Goal: Information Seeking & Learning: Learn about a topic

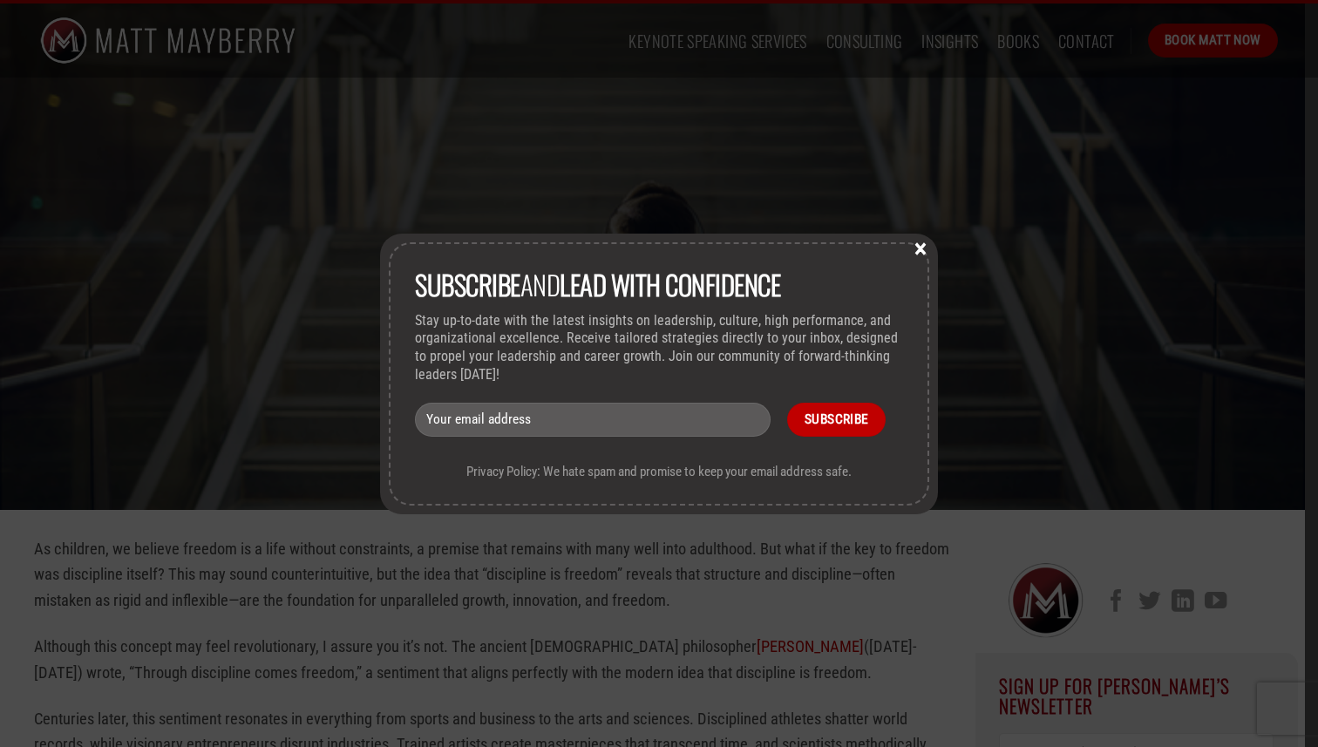
click at [1139, 434] on div "Subscribe and lead with Confidence Stay up-to-date with the latest insights on …" at bounding box center [659, 373] width 1318 height 747
click at [914, 241] on button "×" at bounding box center [921, 248] width 26 height 16
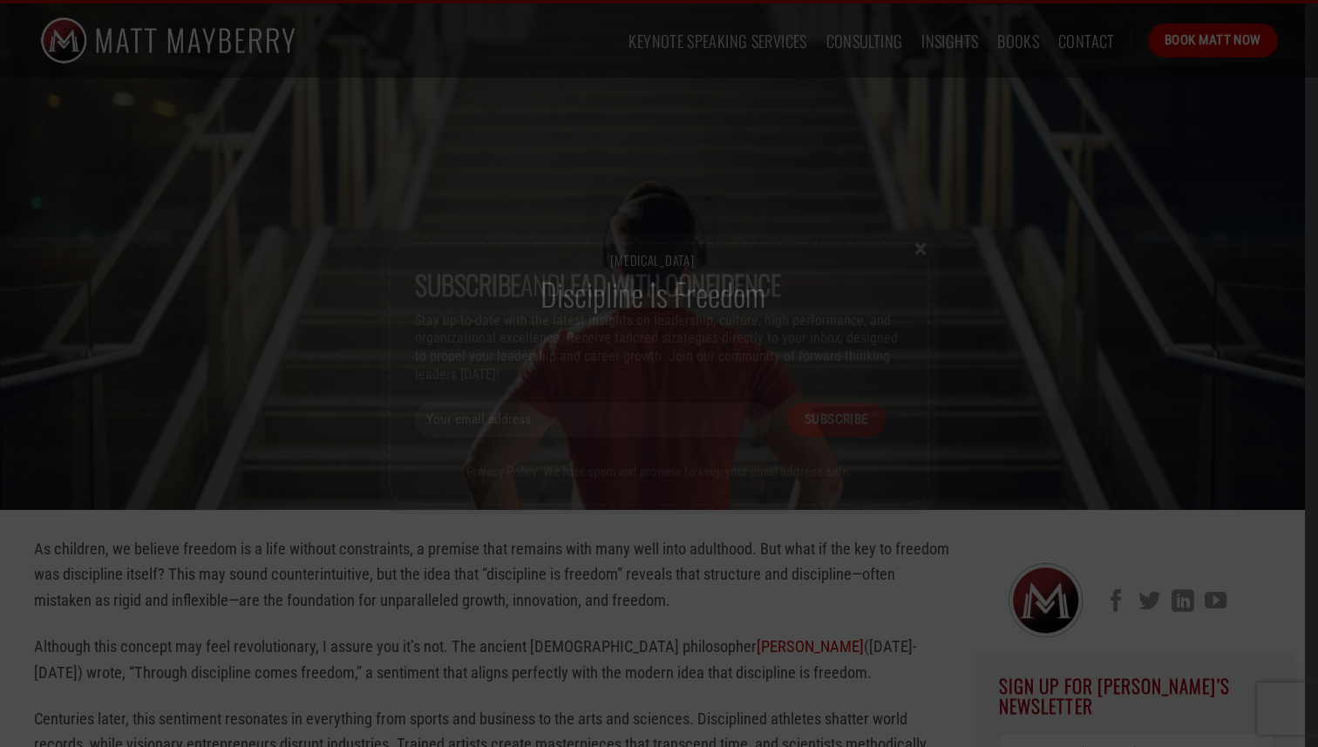
click at [916, 248] on div "Subscribe and lead with Confidence Stay up-to-date with the latest insights on …" at bounding box center [659, 373] width 1318 height 747
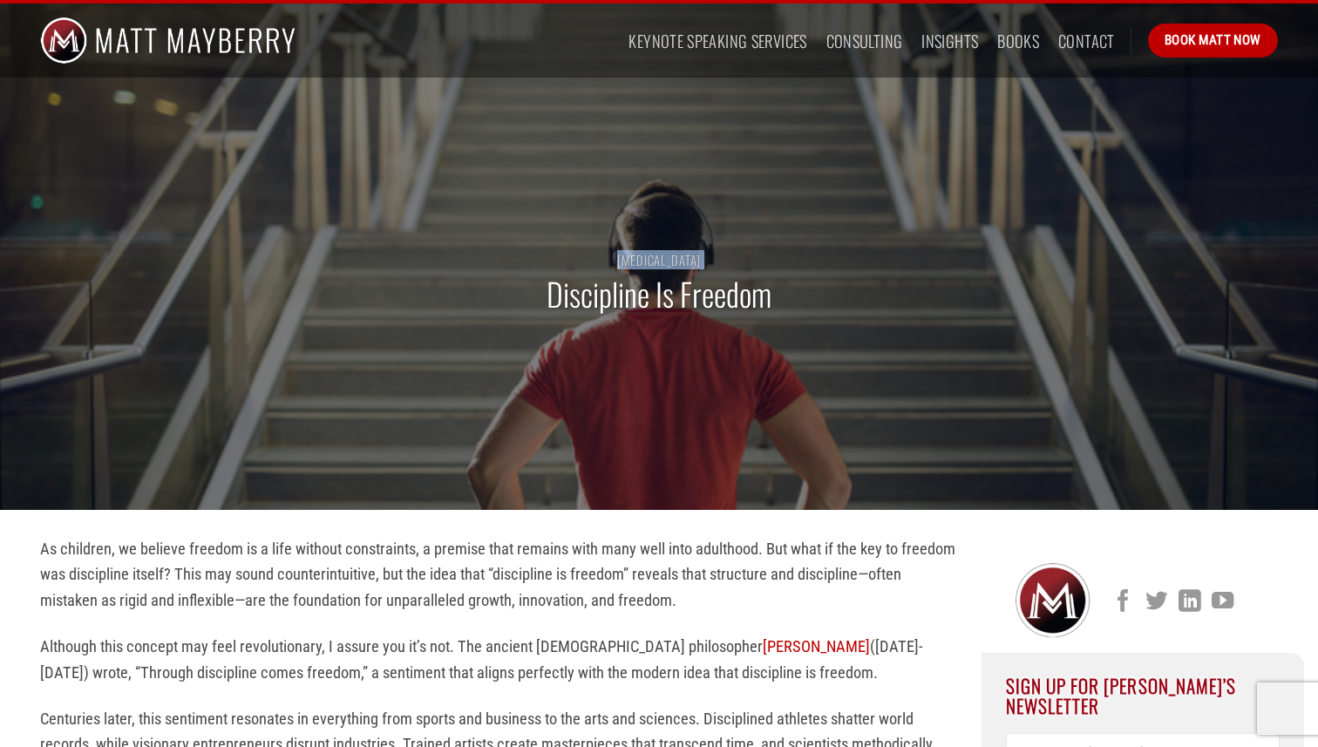
drag, startPoint x: 718, startPoint y: 269, endPoint x: 597, endPoint y: 262, distance: 121.4
click at [597, 262] on div "[MEDICAL_DATA] Discipline Is Freedom" at bounding box center [659, 292] width 225 height 77
click at [715, 296] on h1 "Discipline Is Freedom" at bounding box center [659, 294] width 225 height 41
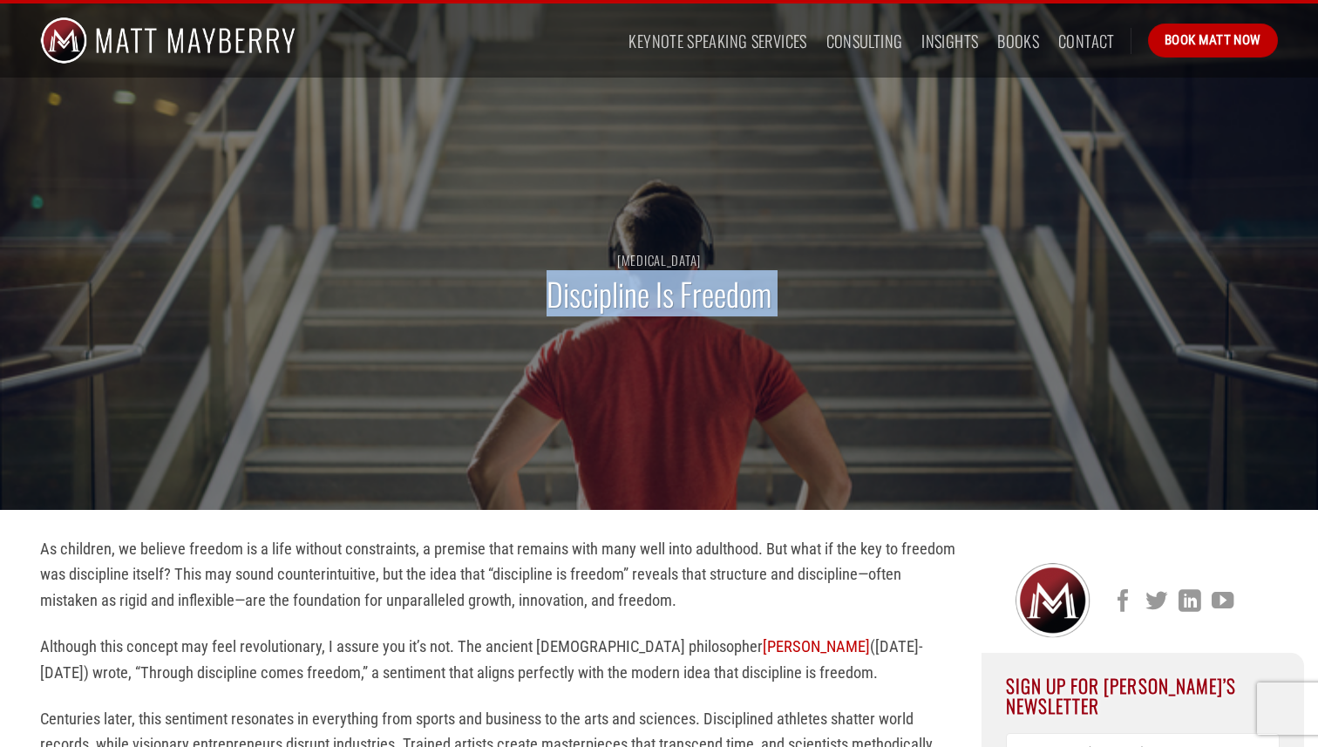
click at [715, 296] on h1 "Discipline Is Freedom" at bounding box center [659, 294] width 225 height 41
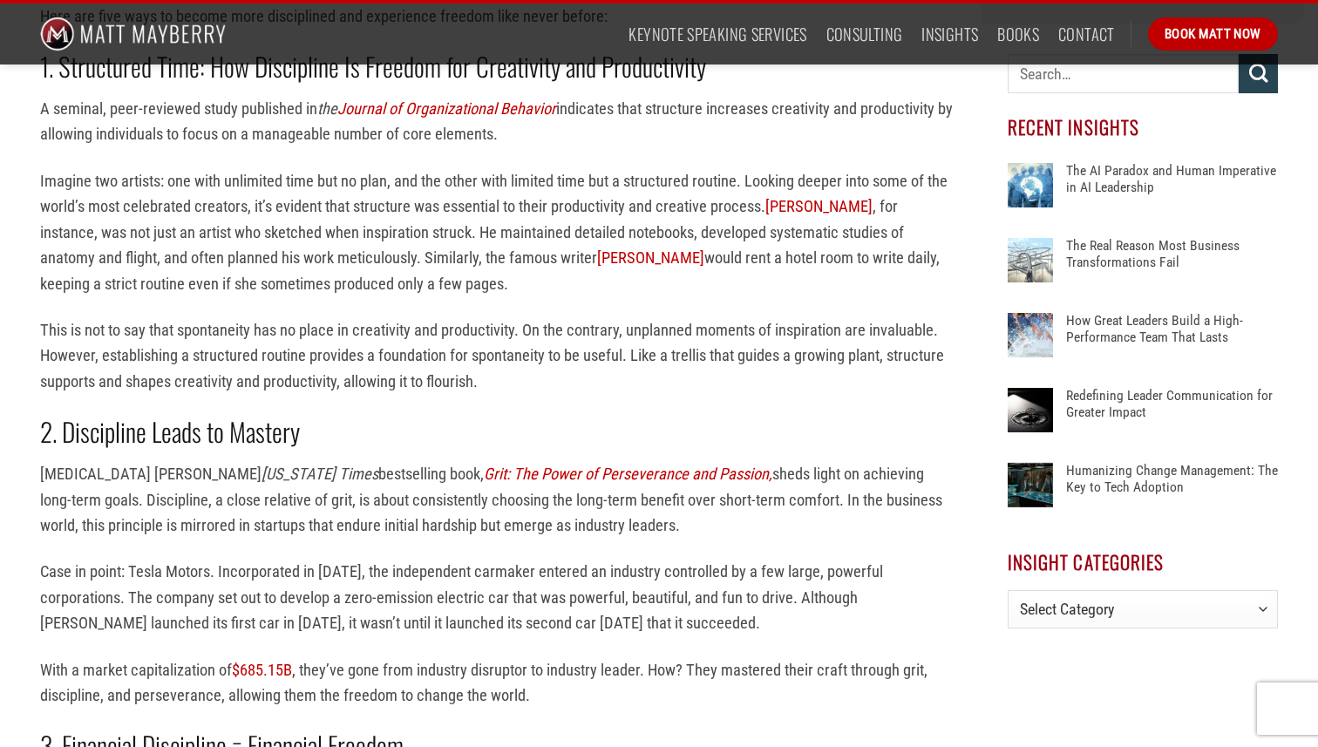
scroll to position [858, 0]
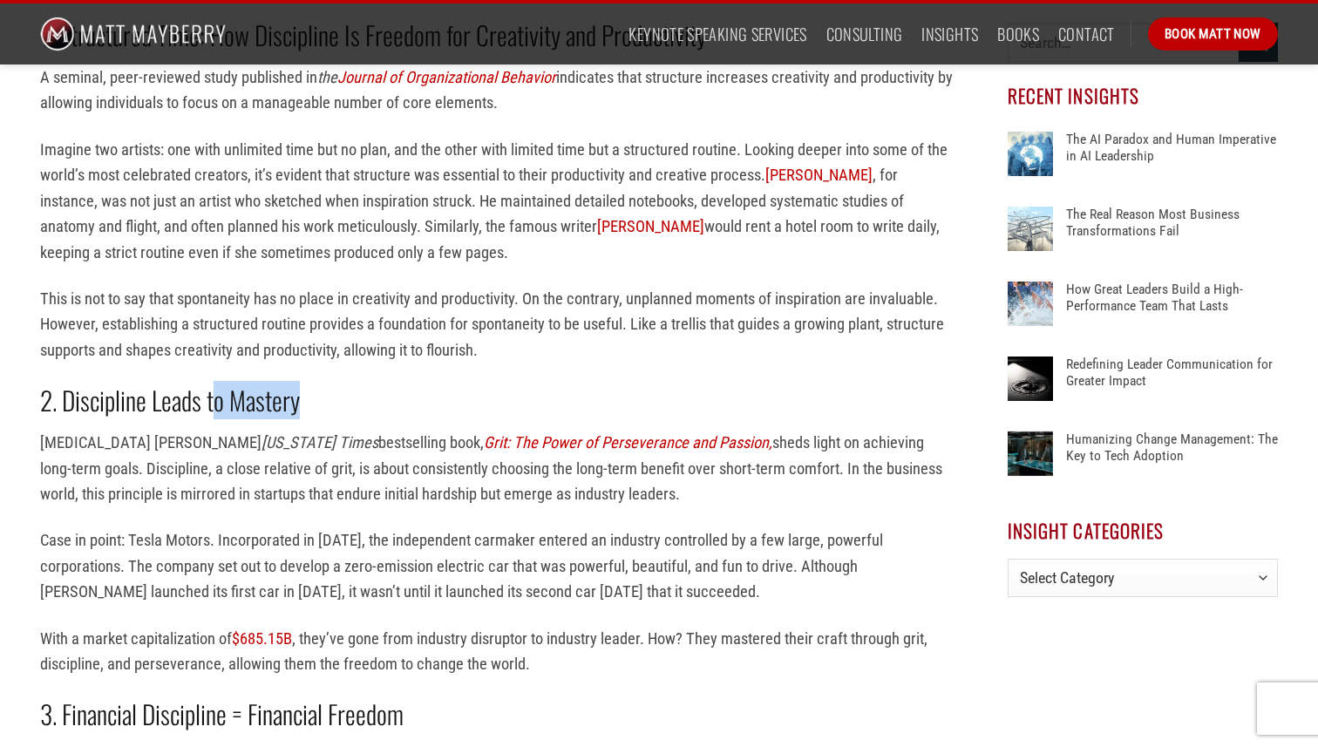
drag, startPoint x: 317, startPoint y: 404, endPoint x: 213, endPoint y: 395, distance: 105.0
click at [213, 395] on h2 "2. Discipline Leads to Mastery" at bounding box center [497, 400] width 915 height 33
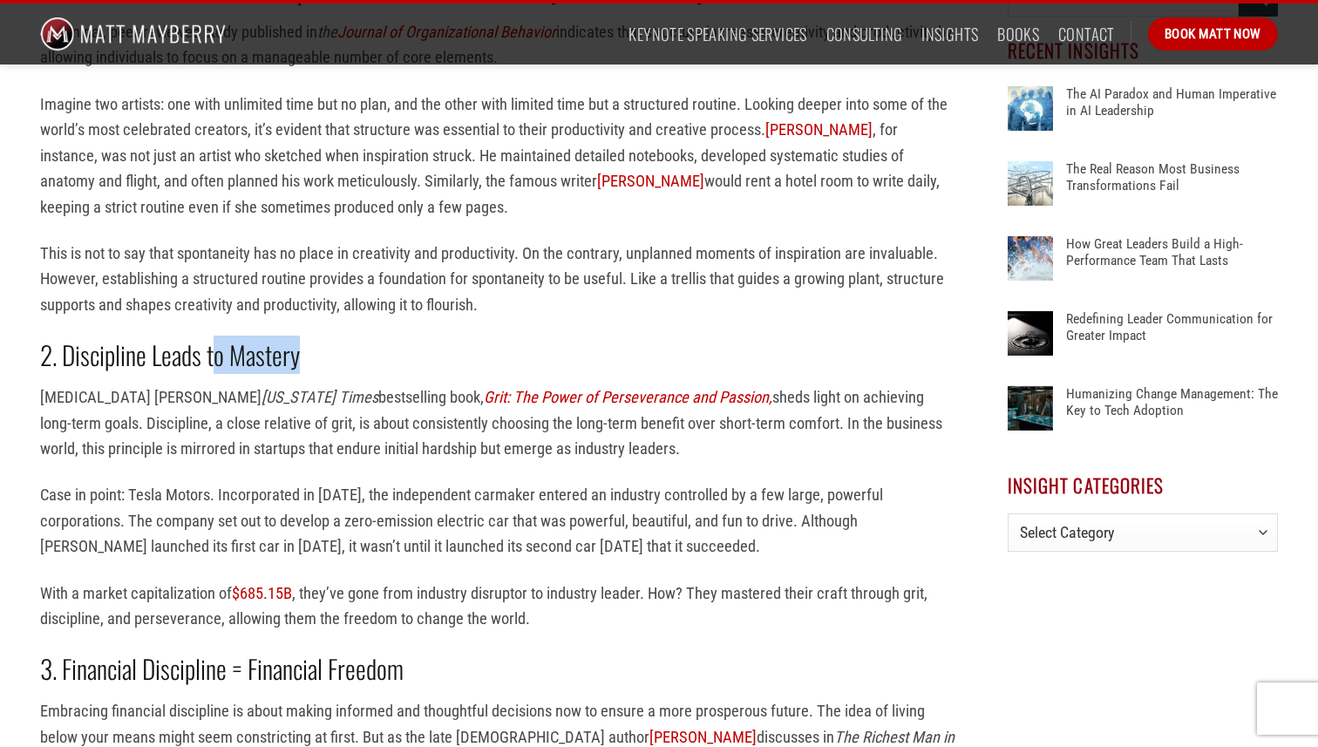
scroll to position [916, 0]
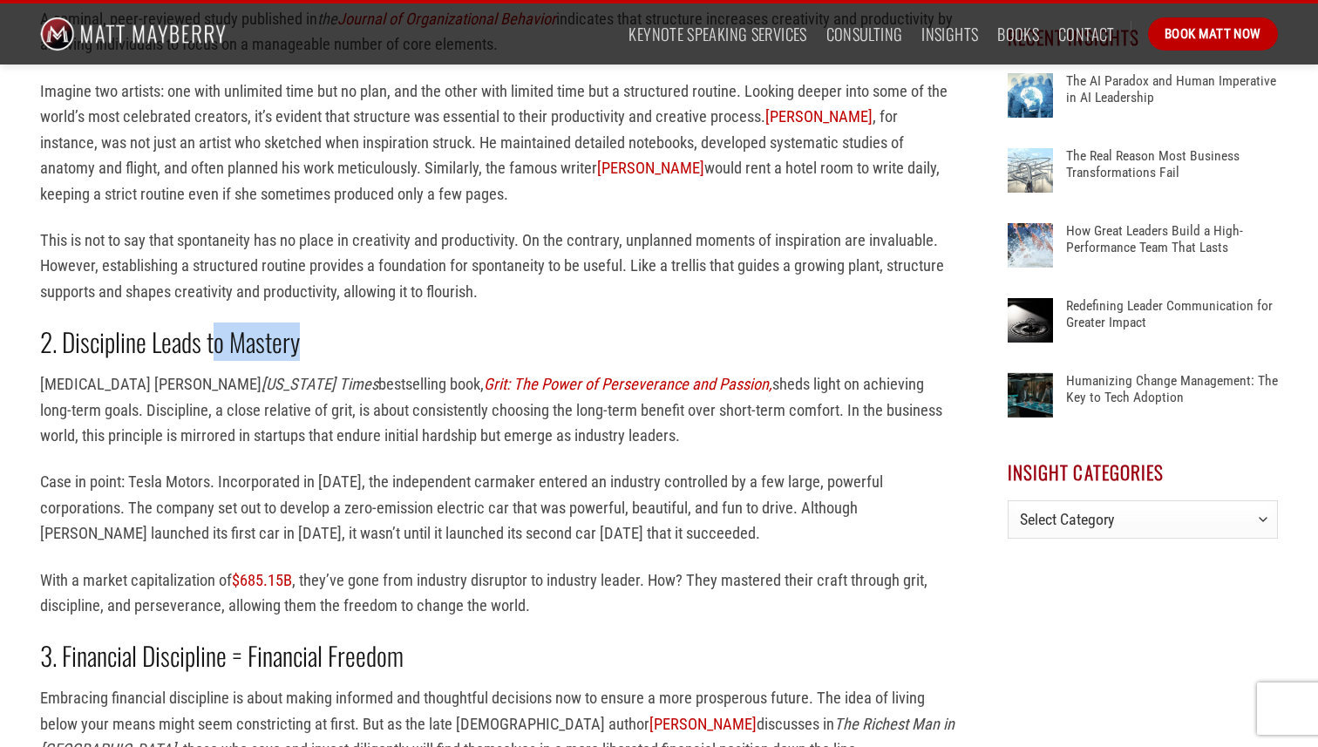
click at [282, 342] on strong "2. Discipline Leads to Mastery" at bounding box center [170, 342] width 260 height 38
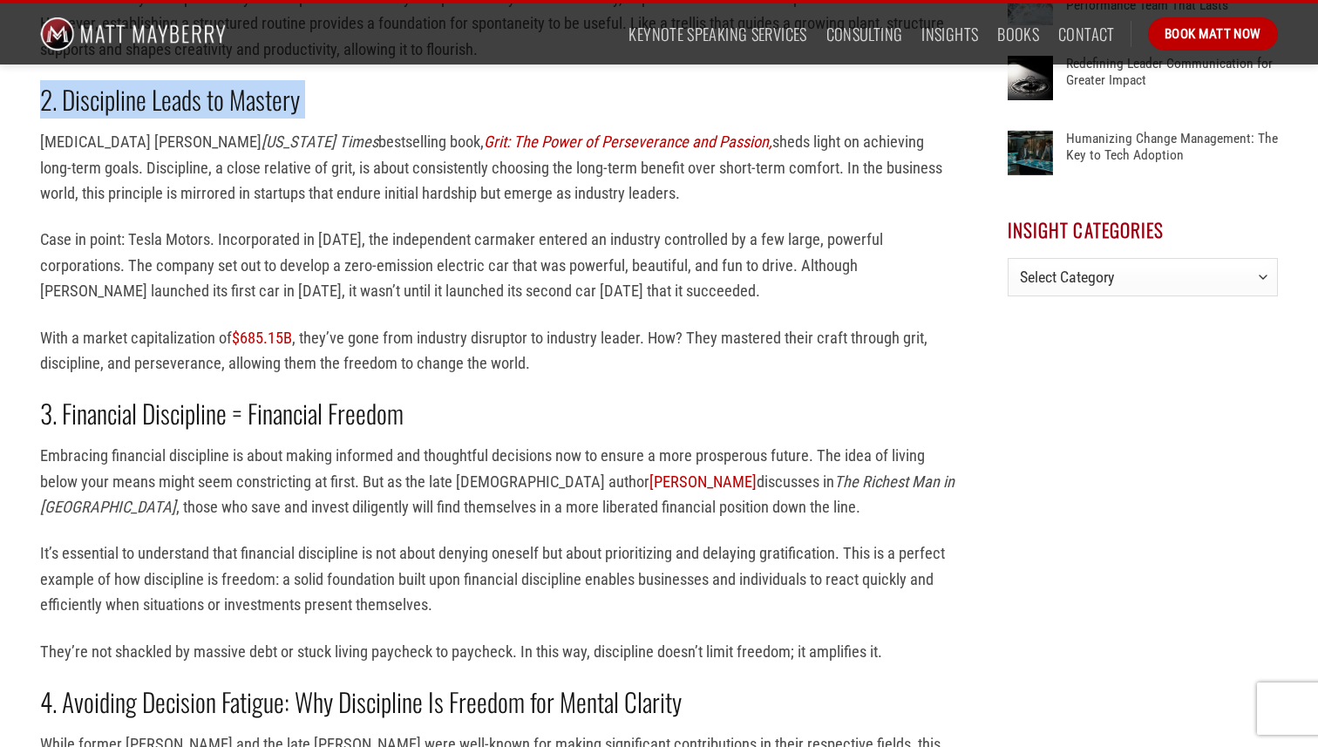
scroll to position [1160, 0]
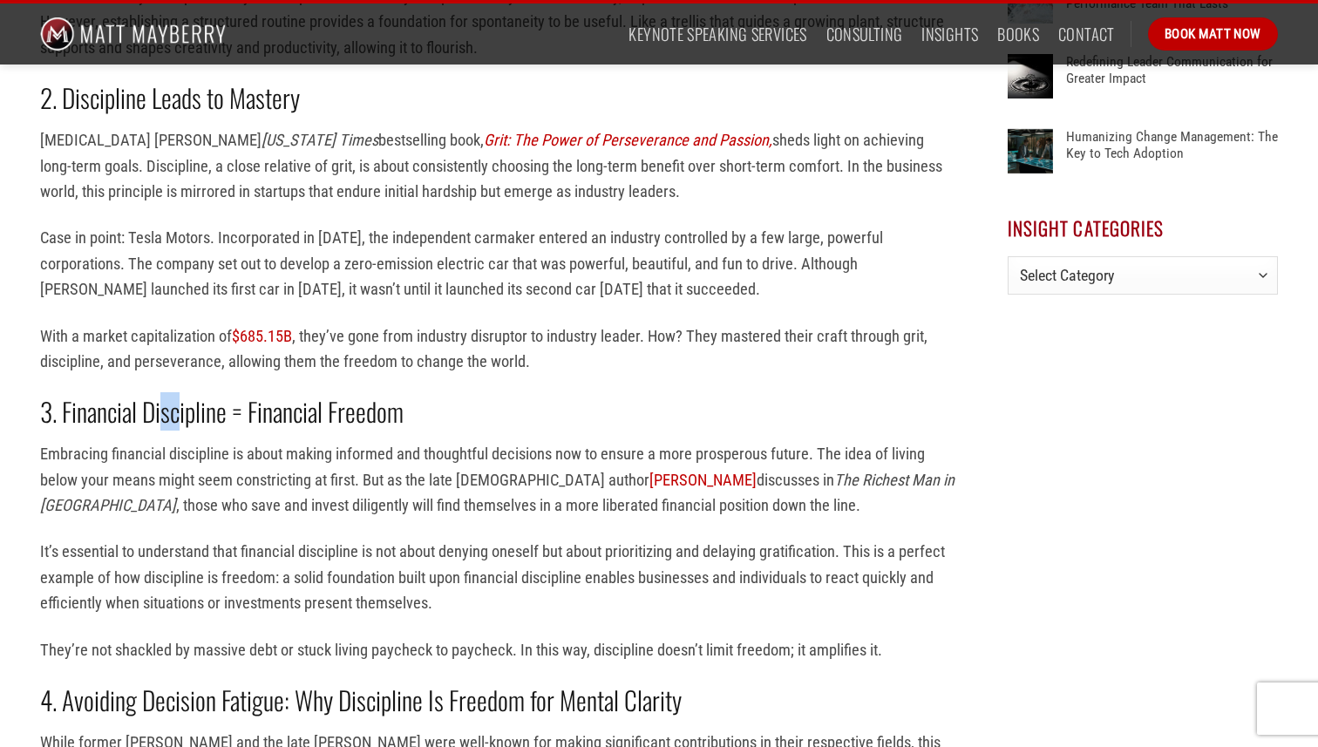
drag, startPoint x: 160, startPoint y: 414, endPoint x: 192, endPoint y: 414, distance: 32.3
click at [181, 414] on strong "3. Financial Discipline = Financial Freedom" at bounding box center [222, 411] width 364 height 38
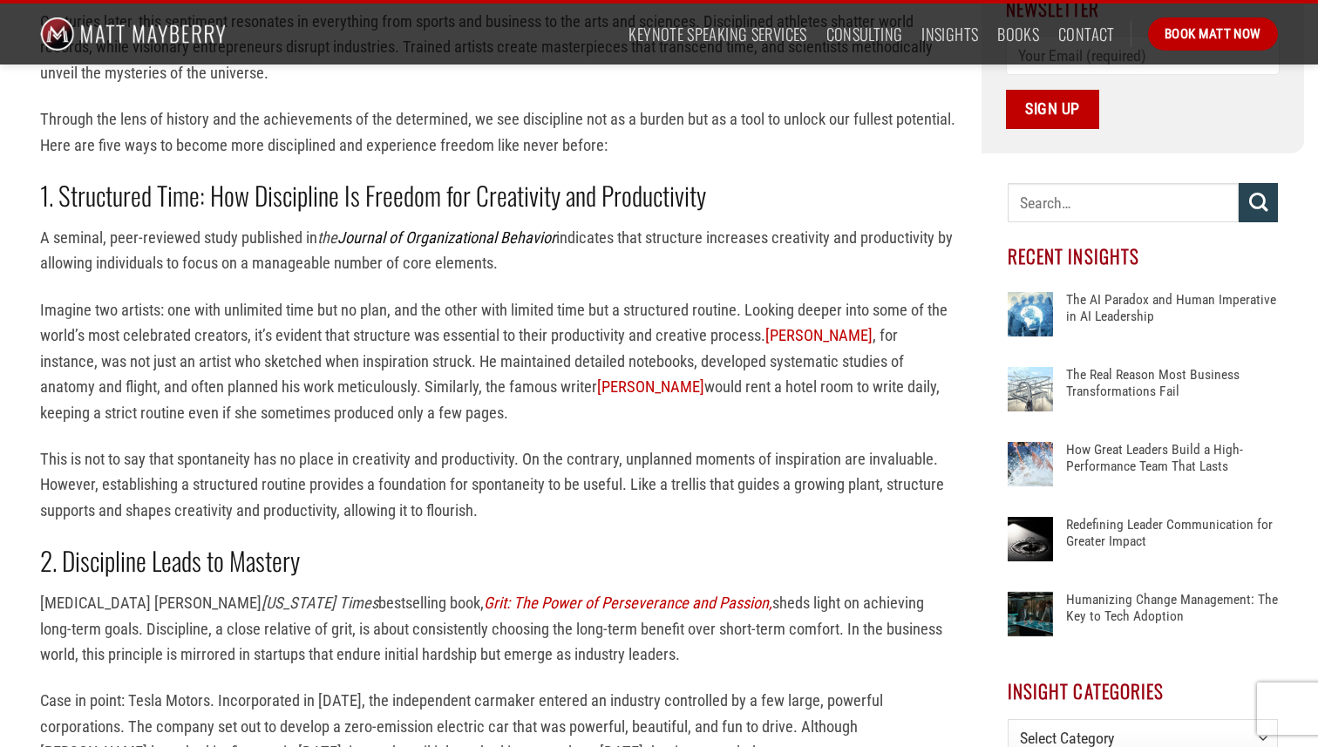
scroll to position [685, 0]
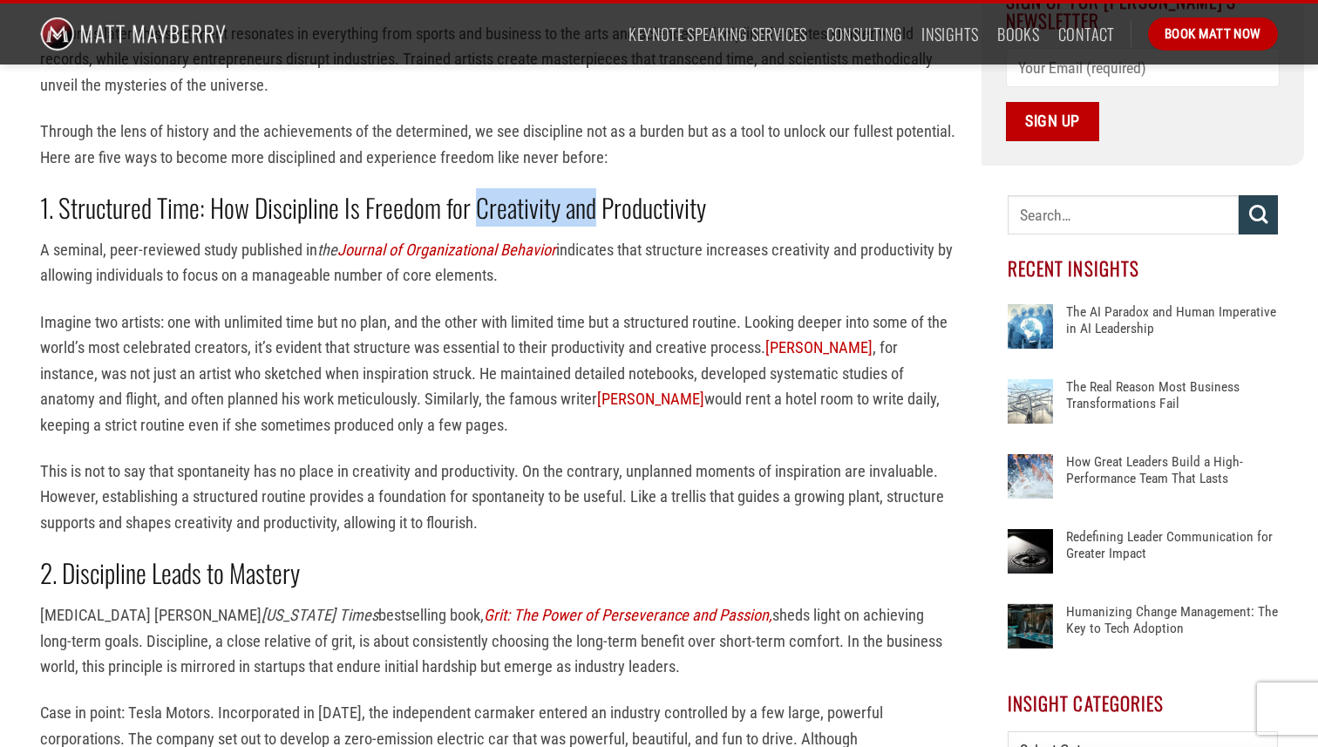
drag, startPoint x: 476, startPoint y: 203, endPoint x: 591, endPoint y: 211, distance: 115.3
click at [591, 211] on strong "1. Structured Time: How Discipline Is Freedom for Creativity and Productivity" at bounding box center [373, 207] width 666 height 38
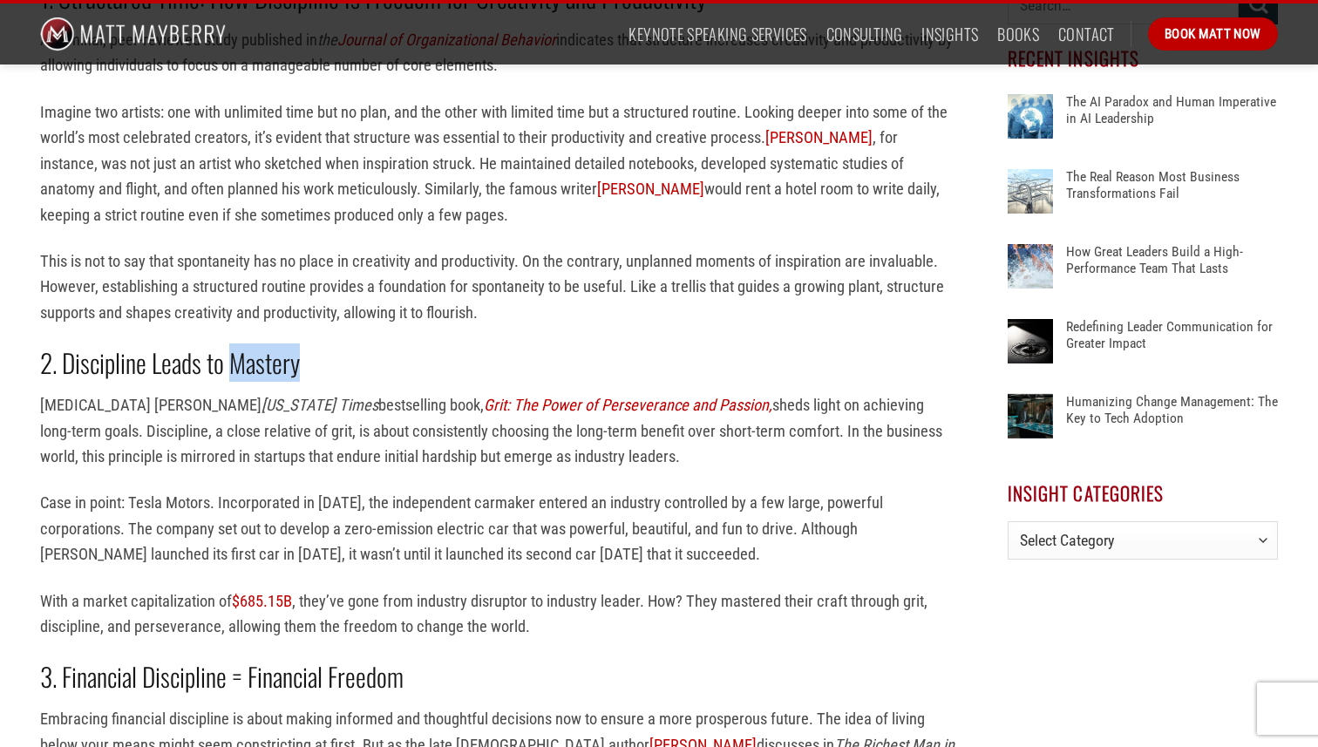
drag, startPoint x: 232, startPoint y: 362, endPoint x: 336, endPoint y: 365, distance: 103.8
click at [336, 365] on h2 "2. Discipline Leads to Mastery" at bounding box center [497, 362] width 915 height 33
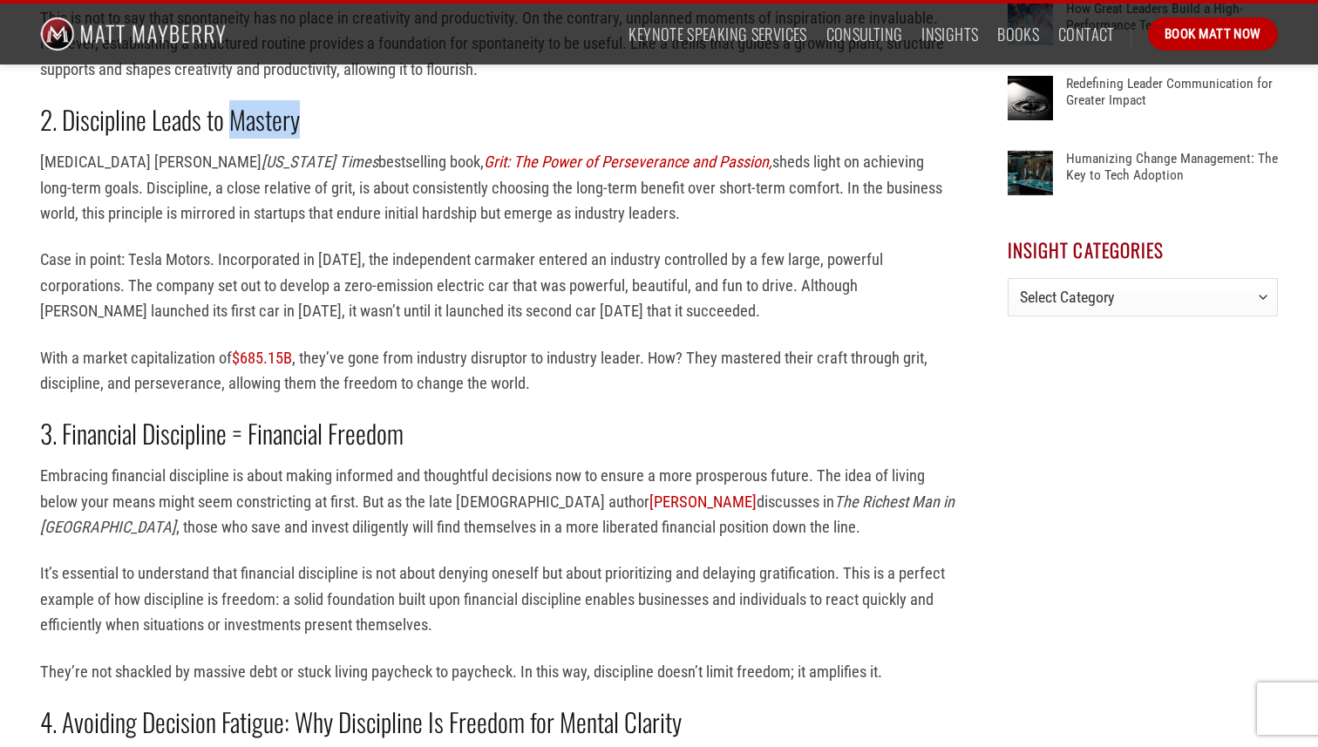
scroll to position [1304, 0]
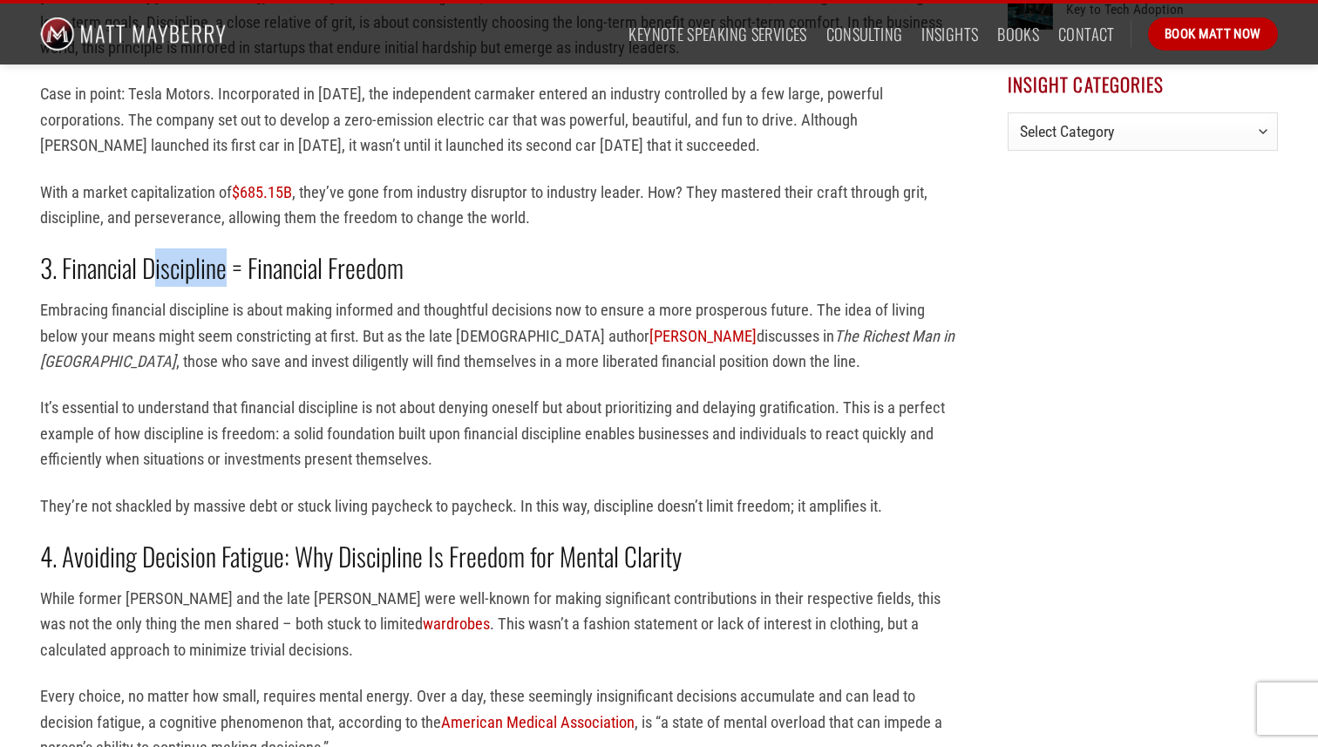
drag, startPoint x: 152, startPoint y: 264, endPoint x: 235, endPoint y: 264, distance: 82.8
click at [231, 264] on strong "3. Financial Discipline = Financial Freedom" at bounding box center [222, 267] width 364 height 38
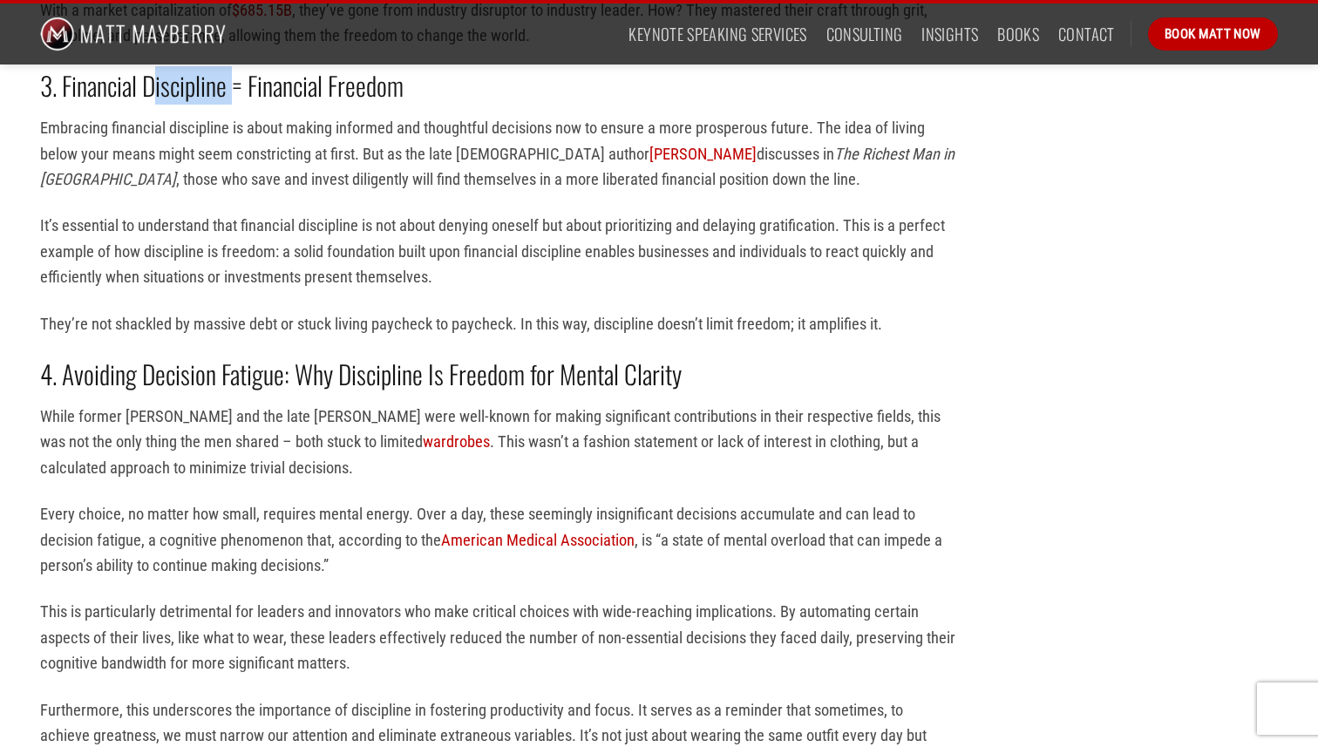
scroll to position [1516, 0]
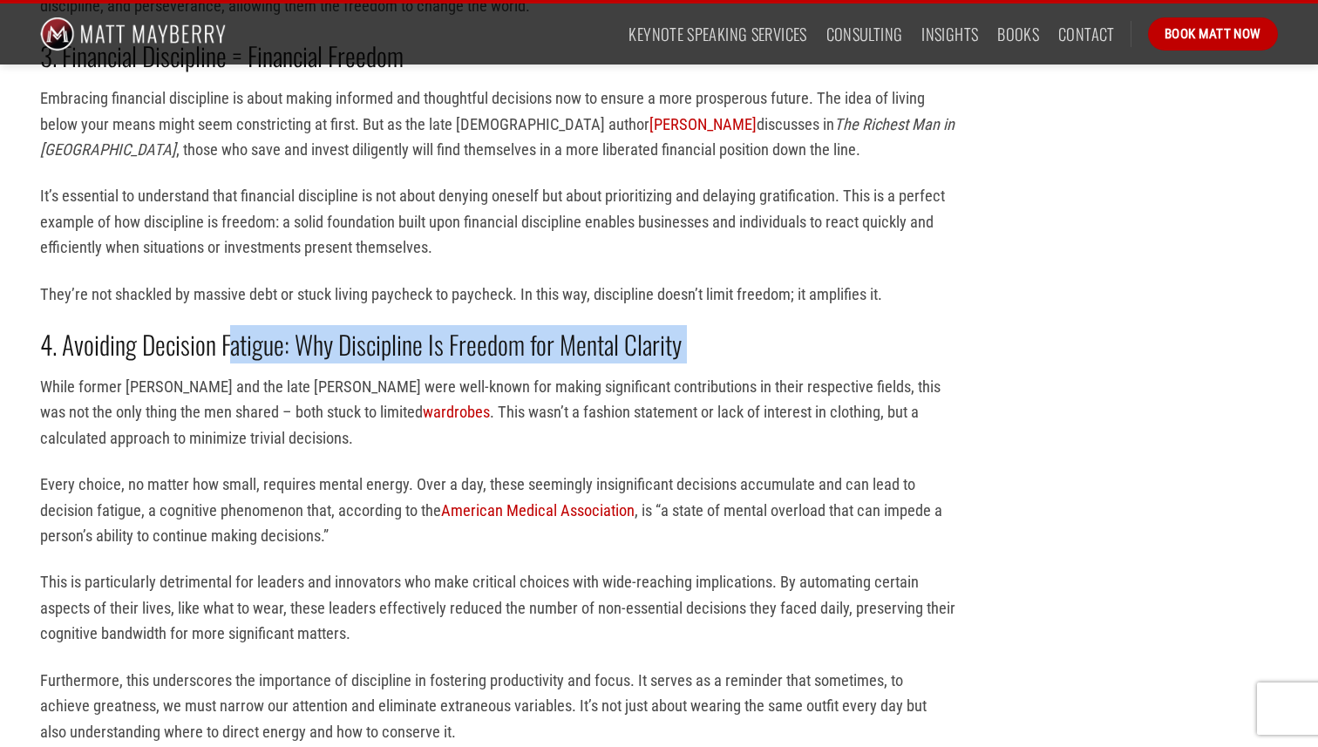
drag, startPoint x: 228, startPoint y: 346, endPoint x: 384, endPoint y: 373, distance: 159.2
click at [385, 374] on div "As children, we believe freedom is a life without constraints, a premise that r…" at bounding box center [497, 359] width 915 height 2679
click at [575, 350] on strong "4. Avoiding Decision Fatigue: Why Discipline Is Freedom for Mental Clarity" at bounding box center [361, 344] width 642 height 38
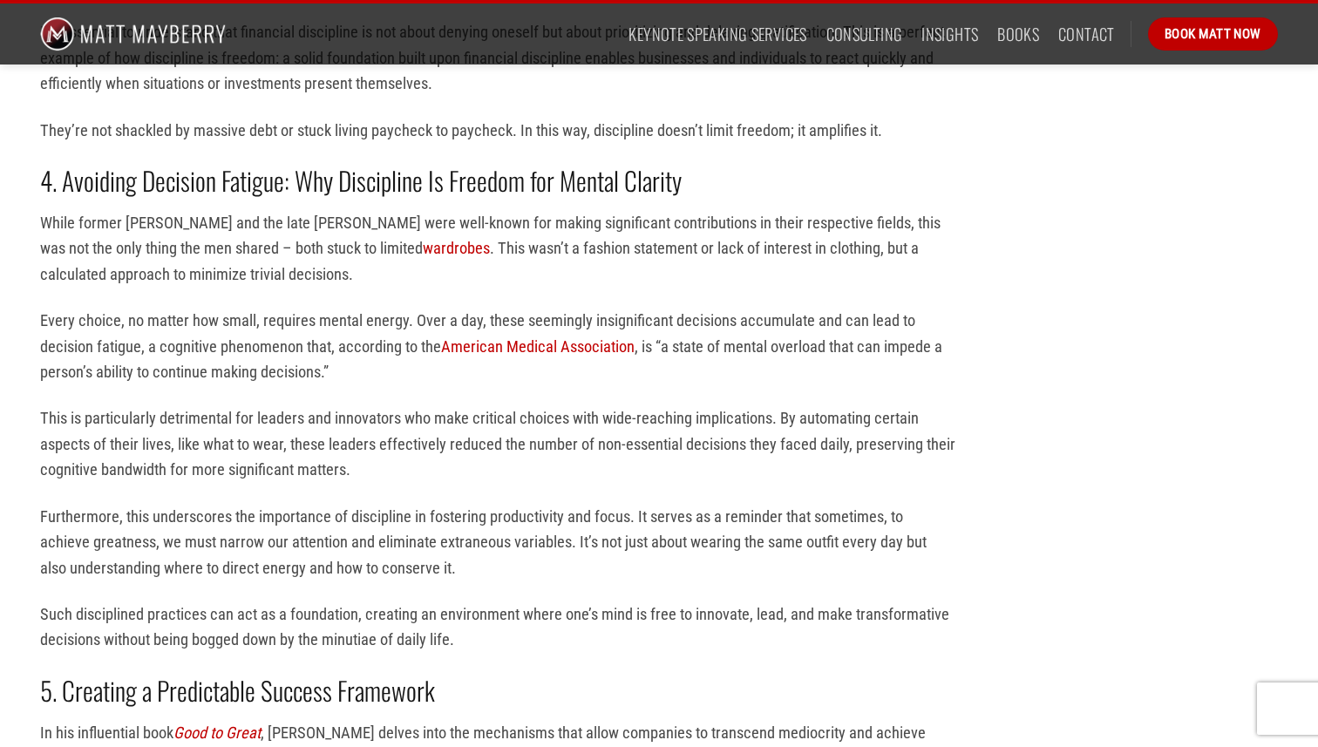
scroll to position [1681, 0]
drag, startPoint x: 296, startPoint y: 227, endPoint x: 376, endPoint y: 229, distance: 80.2
click at [376, 229] on p "While former [PERSON_NAME] and the late [PERSON_NAME] were well-known for makin…" at bounding box center [497, 247] width 915 height 77
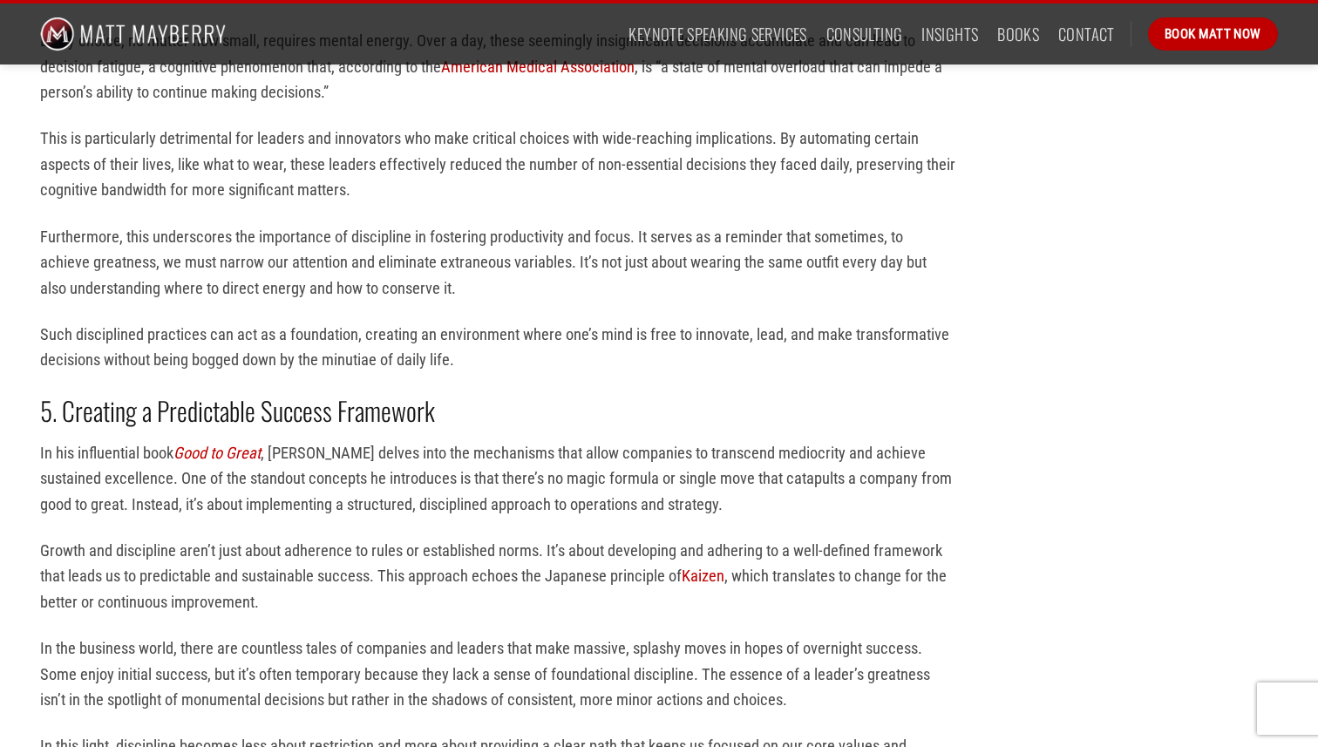
scroll to position [1967, 0]
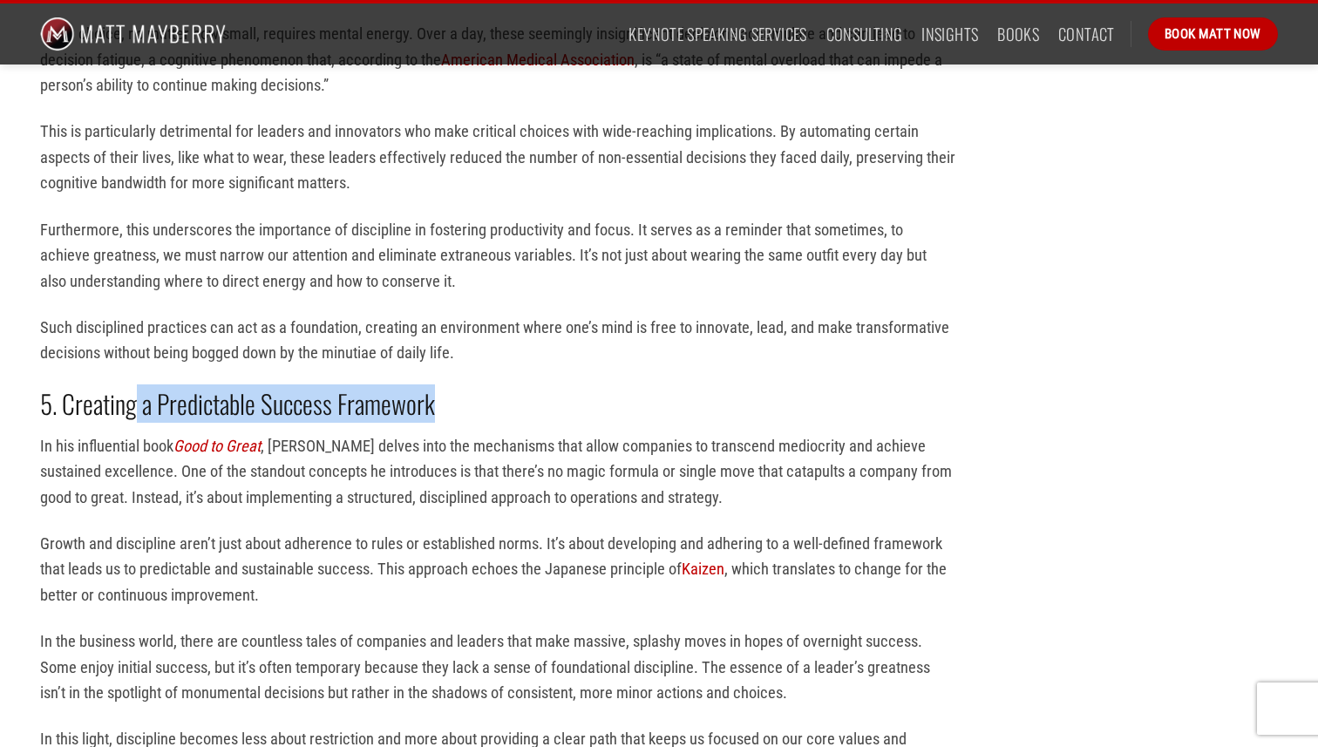
drag, startPoint x: 163, startPoint y: 410, endPoint x: 459, endPoint y: 393, distance: 296.0
click at [459, 393] on h2 "5. Creating a Predictable Success Framework" at bounding box center [497, 403] width 915 height 33
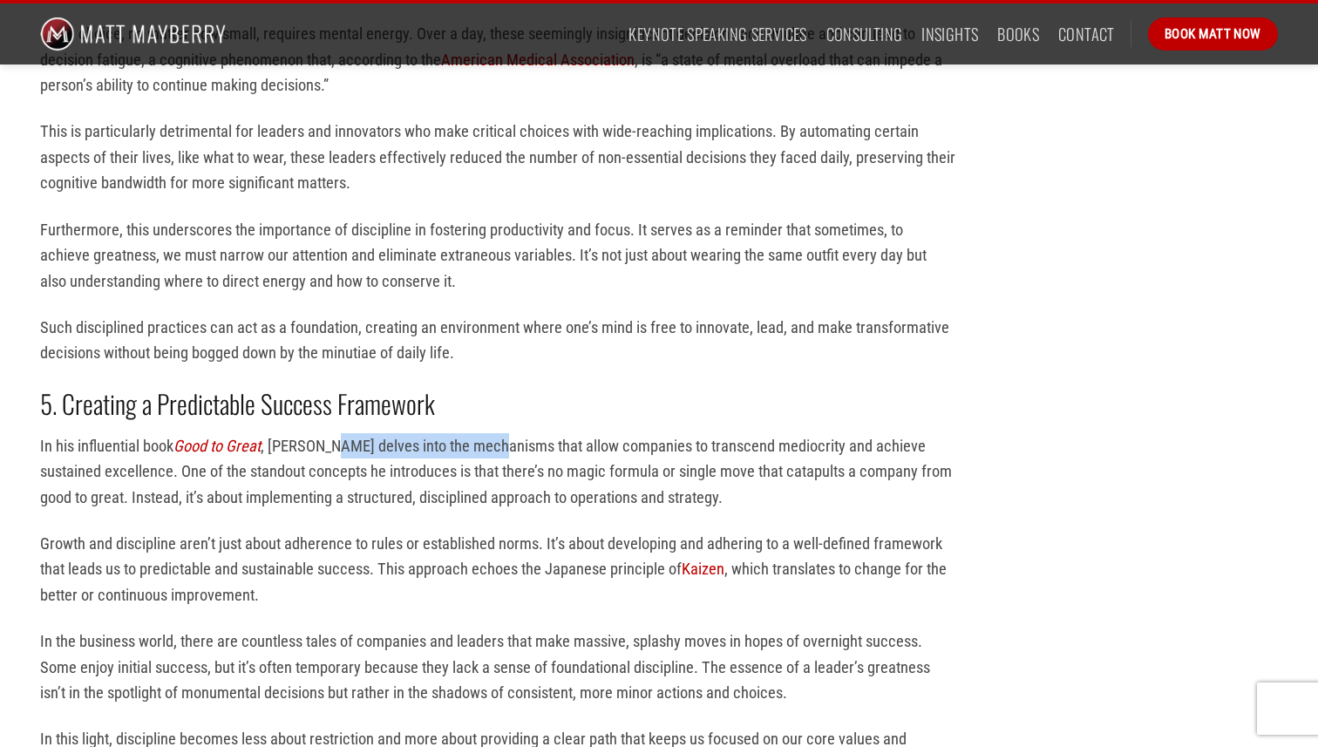
drag, startPoint x: 330, startPoint y: 444, endPoint x: 489, endPoint y: 455, distance: 159.9
click at [490, 456] on p "In his influential book Good to Great , [PERSON_NAME] delves into the mechanism…" at bounding box center [497, 471] width 915 height 77
click at [513, 468] on p "In his influential book Good to Great , [PERSON_NAME] delves into the mechanism…" at bounding box center [497, 471] width 915 height 77
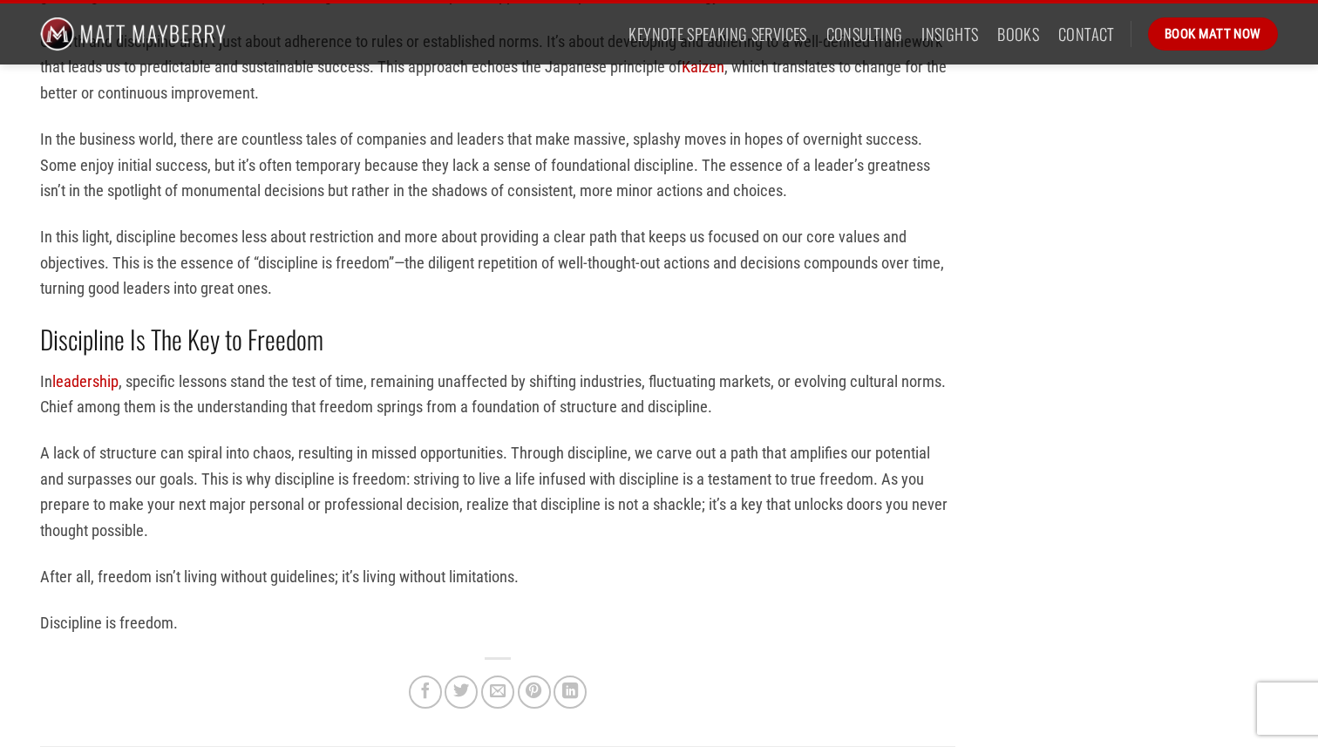
scroll to position [2572, 0]
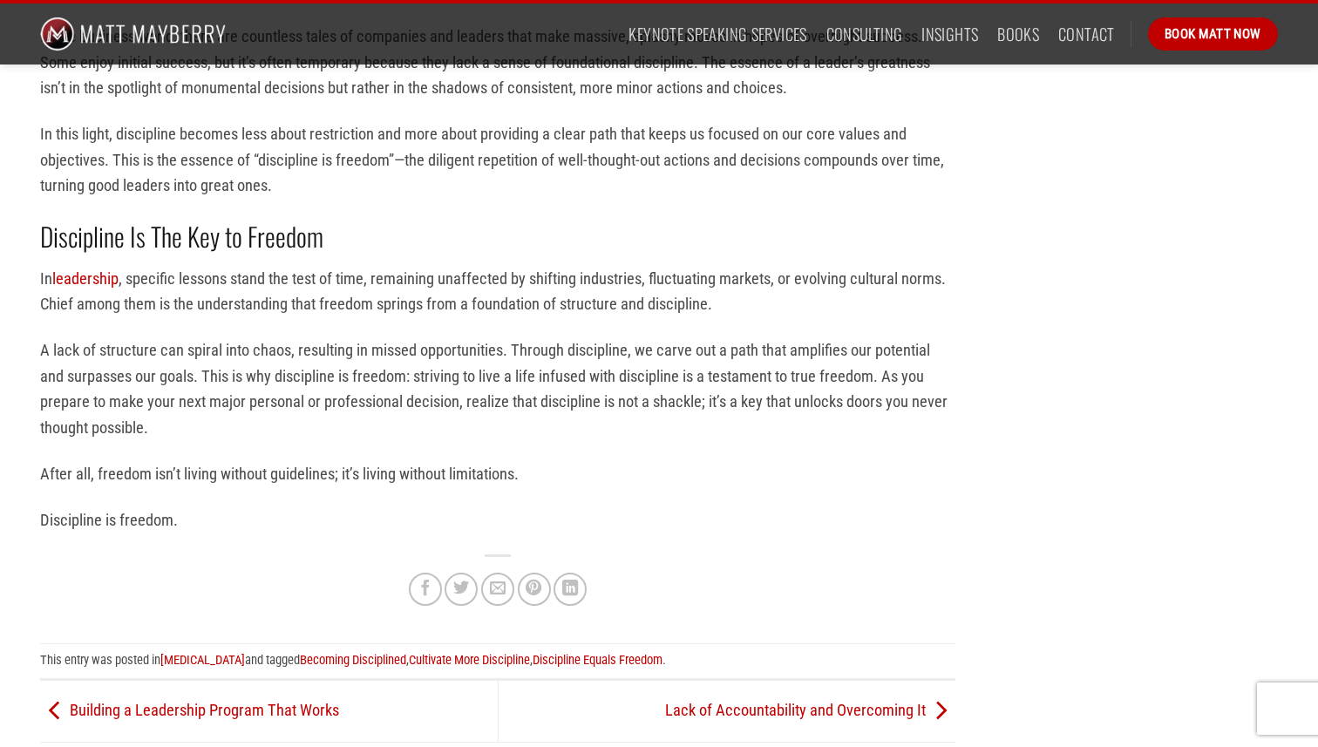
drag, startPoint x: 324, startPoint y: 228, endPoint x: 57, endPoint y: 249, distance: 268.4
click at [57, 249] on h2 "Discipline Is The Key to Freedom" at bounding box center [497, 236] width 915 height 33
